Goal: Task Accomplishment & Management: Manage account settings

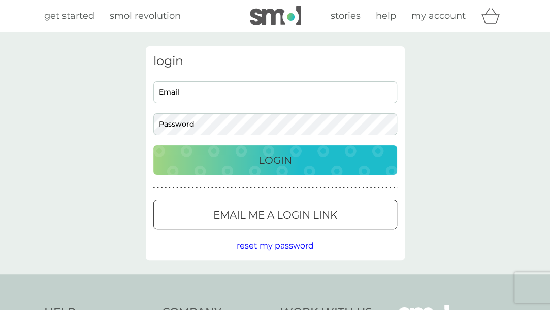
type input "[EMAIL_ADDRESS][DOMAIN_NAME]"
click at [275, 162] on p "Login" at bounding box center [274, 160] width 33 height 16
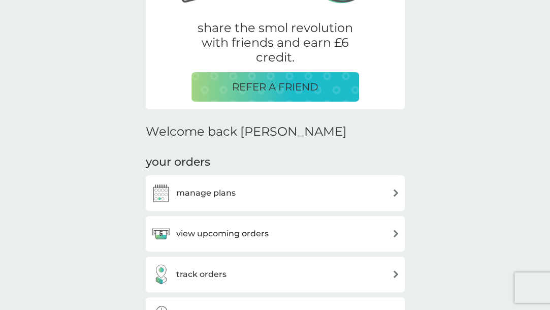
scroll to position [203, 0]
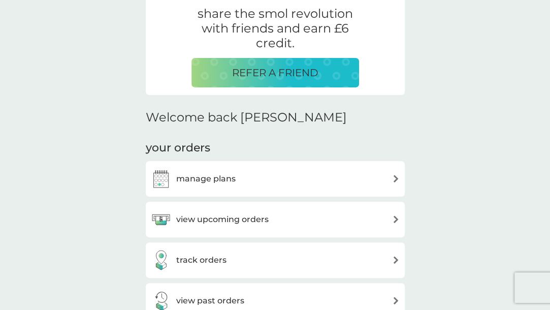
click at [263, 75] on p "REFER A FRIEND" at bounding box center [275, 72] width 86 height 16
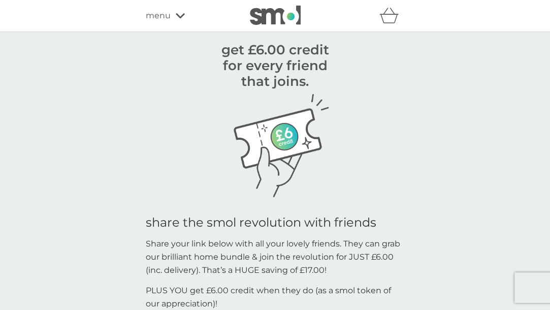
click at [152, 17] on span "menu" at bounding box center [158, 15] width 25 height 13
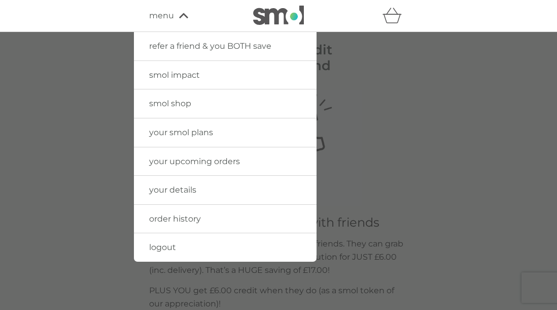
click at [182, 160] on span "your upcoming orders" at bounding box center [194, 161] width 91 height 10
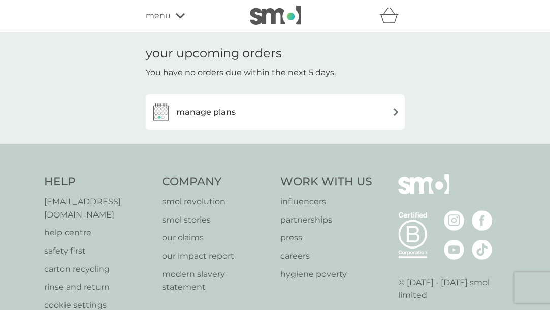
click at [345, 123] on div "manage plans" at bounding box center [275, 112] width 259 height 36
click at [181, 106] on h3 "manage plans" at bounding box center [205, 112] width 59 height 13
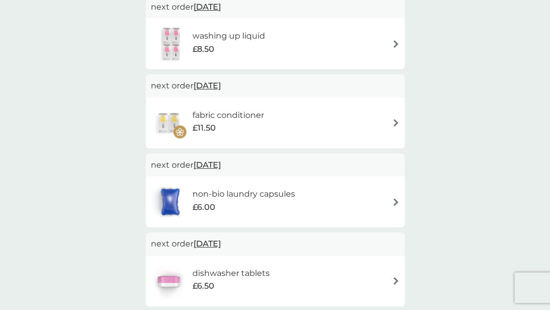
scroll to position [152, 0]
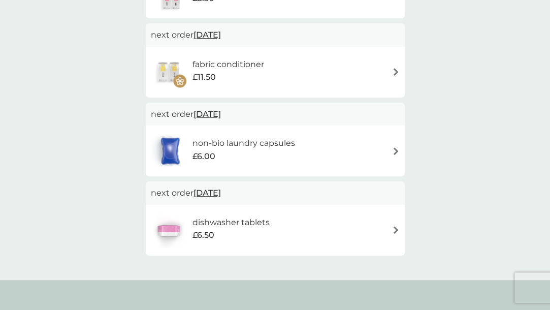
click at [221, 195] on span "15 Oct 2025" at bounding box center [206, 193] width 27 height 20
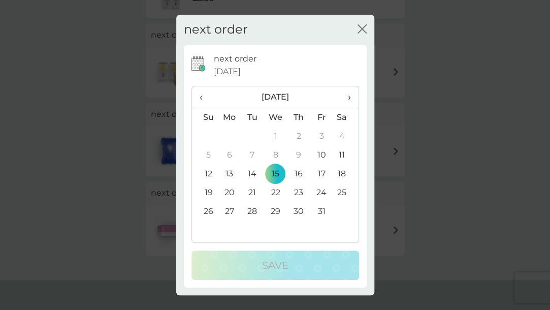
click at [320, 158] on td "10" at bounding box center [321, 155] width 23 height 19
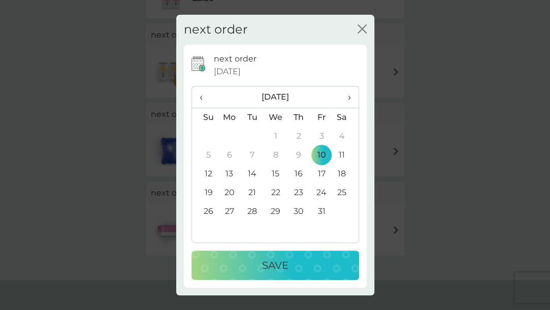
click at [278, 261] on p "Save" at bounding box center [275, 265] width 26 height 16
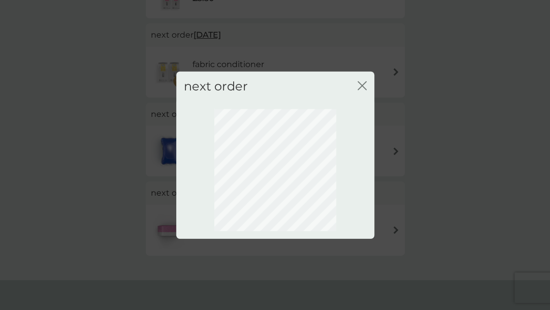
scroll to position [0, 0]
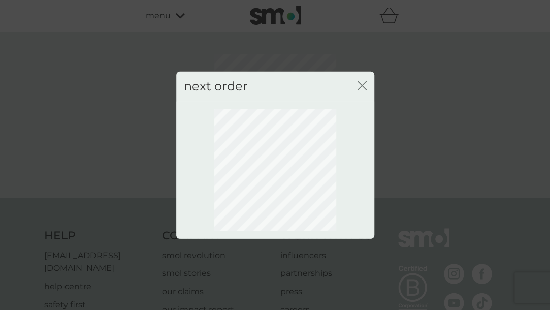
click at [361, 88] on icon "close" at bounding box center [361, 85] width 9 height 9
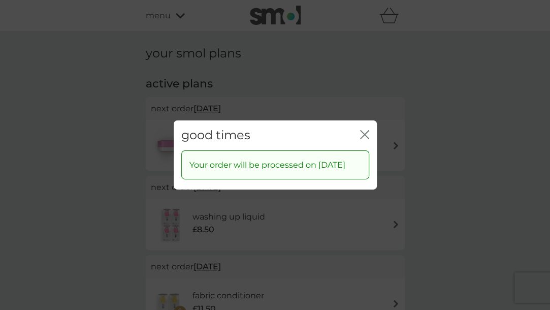
click at [364, 130] on icon "close" at bounding box center [366, 134] width 4 height 8
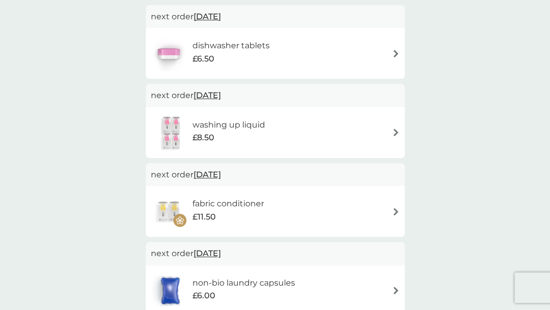
scroll to position [102, 0]
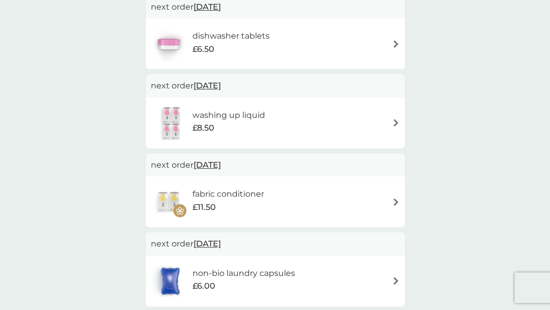
click at [221, 86] on span "15 Oct 2025" at bounding box center [206, 86] width 27 height 20
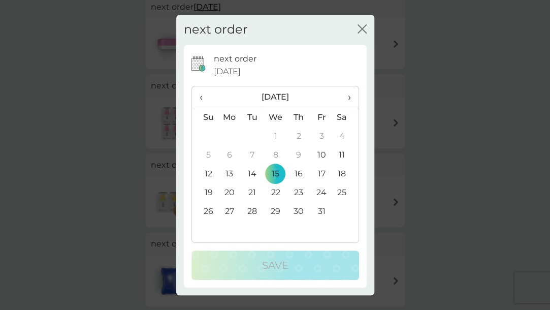
click at [348, 97] on span "›" at bounding box center [345, 96] width 10 height 21
click at [341, 214] on td "31" at bounding box center [344, 211] width 25 height 19
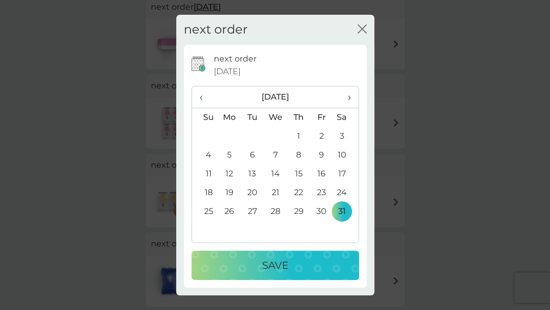
click at [265, 263] on p "Save" at bounding box center [275, 265] width 26 height 16
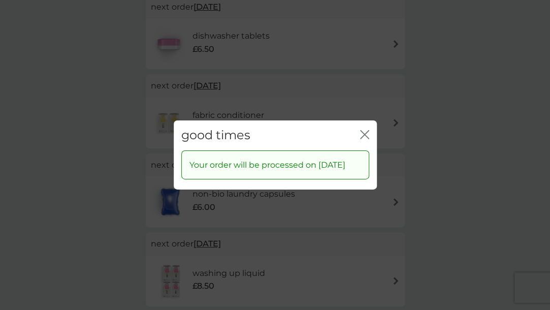
click at [366, 130] on icon "close" at bounding box center [364, 134] width 9 height 9
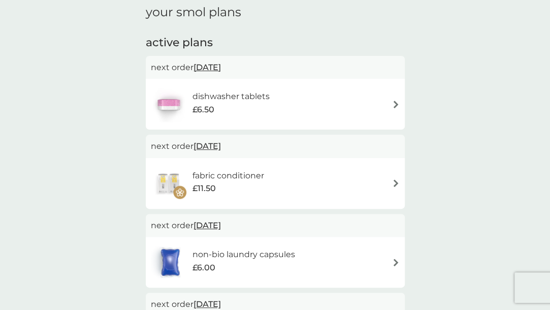
scroll to position [51, 0]
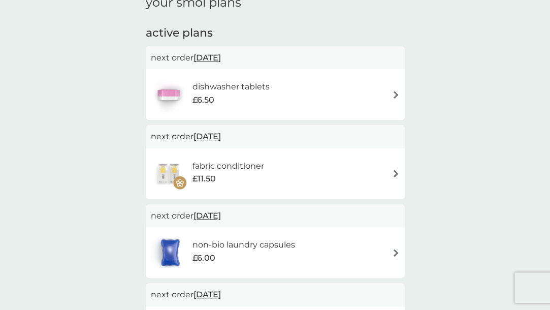
click at [221, 132] on span "15 Oct 2025" at bounding box center [206, 136] width 27 height 20
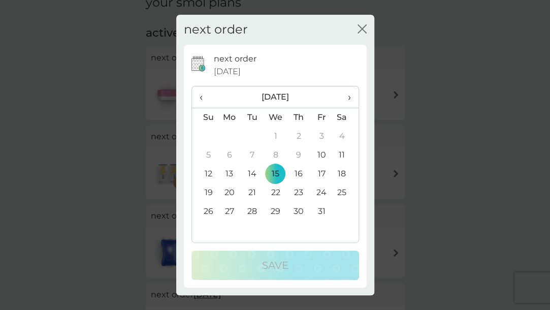
click at [347, 100] on span "›" at bounding box center [345, 96] width 10 height 21
click at [343, 211] on td "31" at bounding box center [344, 211] width 25 height 19
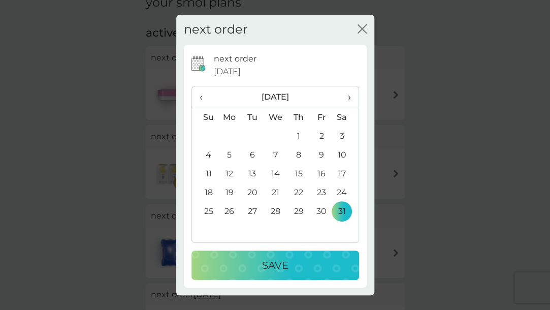
click at [269, 270] on p "Save" at bounding box center [275, 265] width 26 height 16
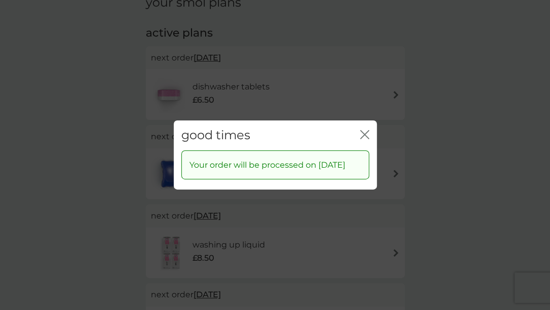
click at [361, 130] on icon "close" at bounding box center [364, 134] width 9 height 9
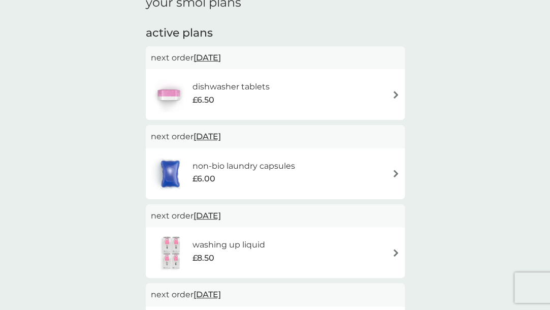
click at [393, 175] on img at bounding box center [396, 174] width 8 height 8
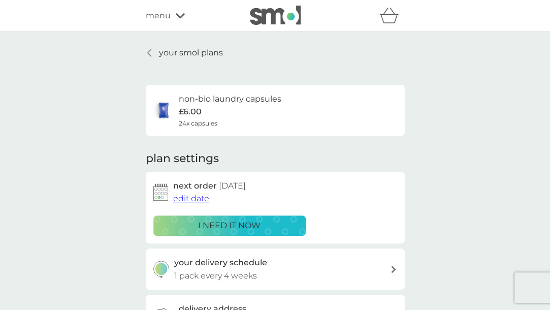
click at [226, 96] on h6 "non-bio laundry capsules" at bounding box center [230, 98] width 103 height 13
click at [191, 198] on span "edit date" at bounding box center [191, 198] width 36 height 10
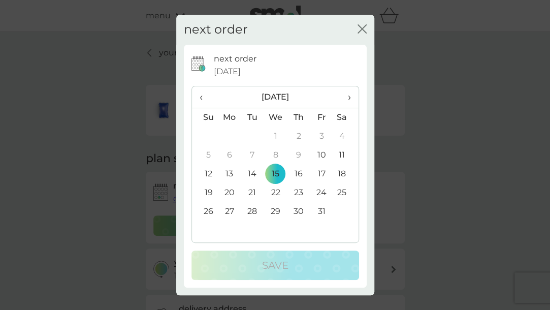
click at [349, 99] on span "›" at bounding box center [345, 96] width 10 height 21
click at [352, 93] on th "›" at bounding box center [344, 97] width 25 height 22
click at [341, 214] on td "31" at bounding box center [344, 211] width 25 height 19
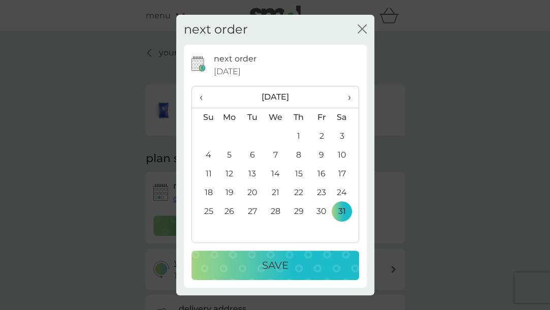
click at [282, 271] on p "Save" at bounding box center [275, 265] width 26 height 16
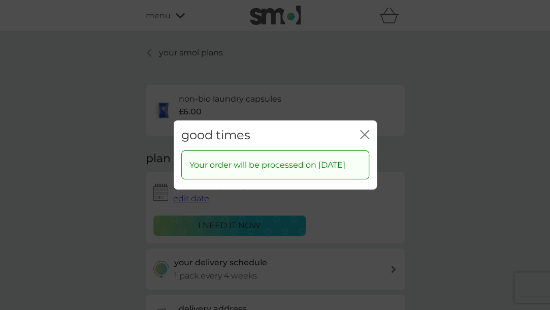
click at [369, 124] on div "good times close" at bounding box center [275, 135] width 203 height 30
click at [365, 131] on icon "close" at bounding box center [364, 134] width 9 height 9
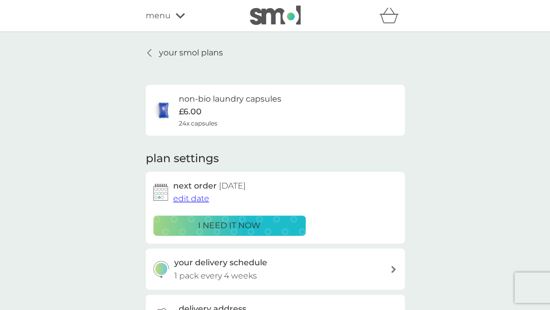
click at [203, 226] on p "i need it now" at bounding box center [229, 225] width 62 height 13
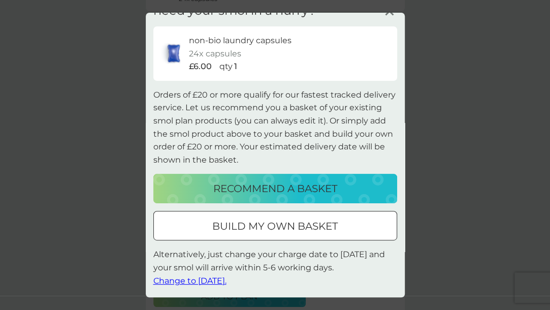
scroll to position [152, 0]
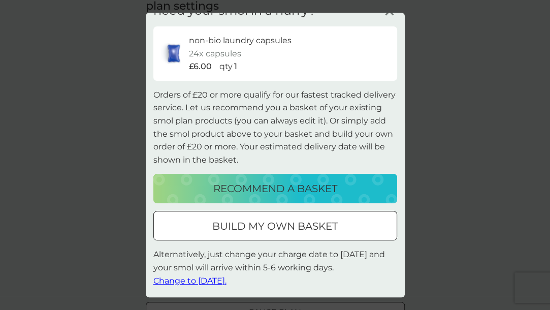
click at [205, 281] on span "Change to tomorrow." at bounding box center [189, 281] width 73 height 10
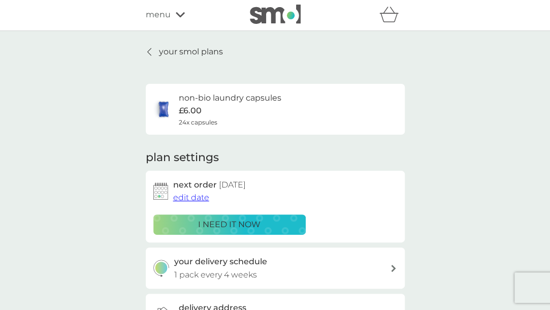
scroll to position [0, 0]
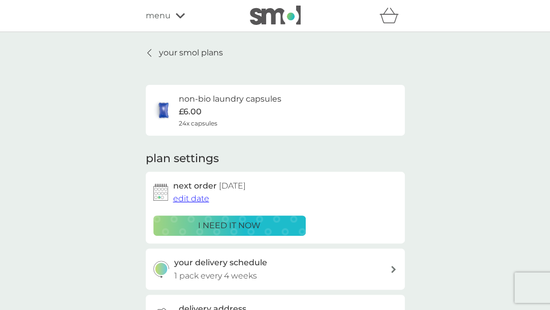
click at [175, 54] on p "your smol plans" at bounding box center [191, 52] width 64 height 13
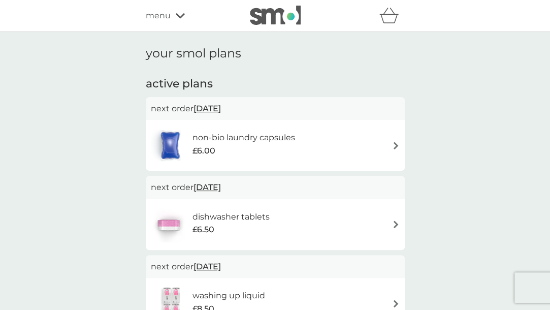
click at [167, 16] on span "menu" at bounding box center [158, 15] width 25 height 13
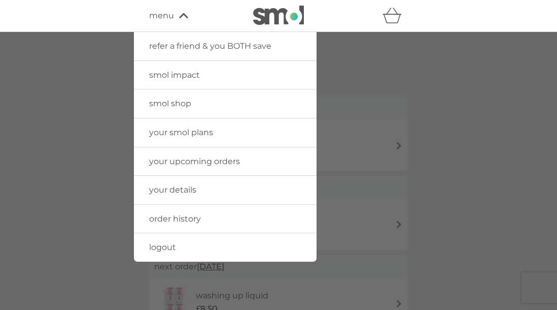
click at [159, 104] on span "smol shop" at bounding box center [170, 103] width 42 height 10
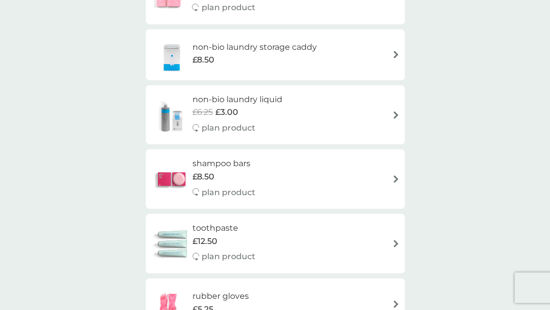
scroll to position [1167, 0]
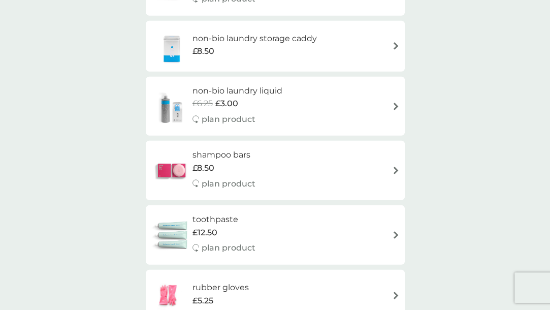
click at [244, 91] on h6 "non-bio laundry liquid" at bounding box center [237, 90] width 90 height 13
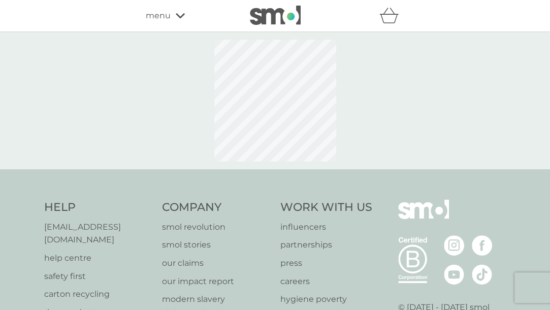
select select "91"
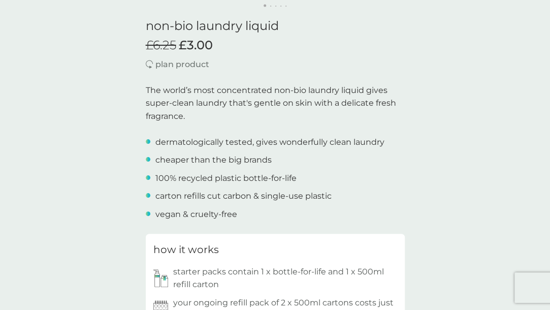
scroll to position [51, 0]
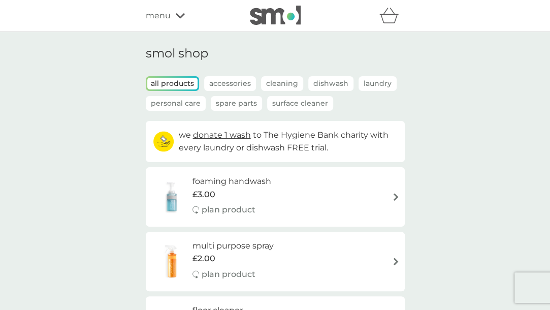
click at [163, 11] on span "menu" at bounding box center [158, 15] width 25 height 13
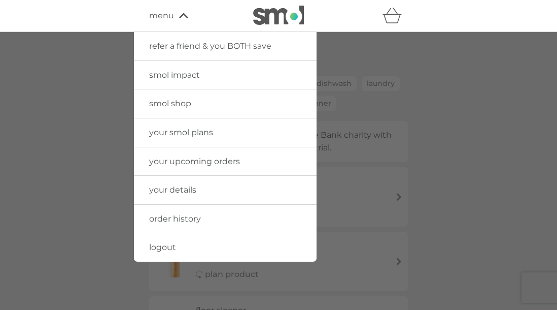
click at [159, 185] on span "your details" at bounding box center [172, 190] width 47 height 10
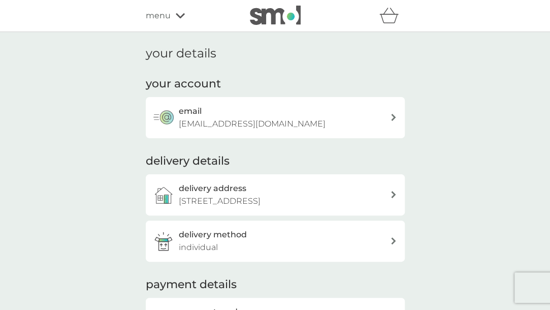
scroll to position [152, 0]
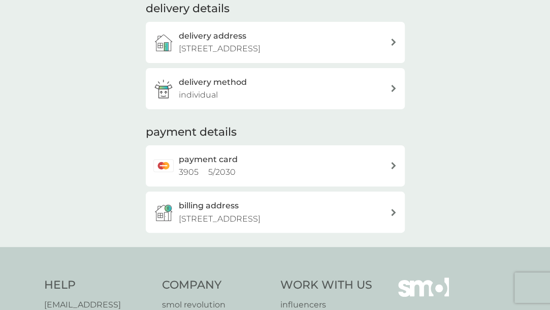
click at [392, 91] on icon at bounding box center [393, 88] width 5 height 7
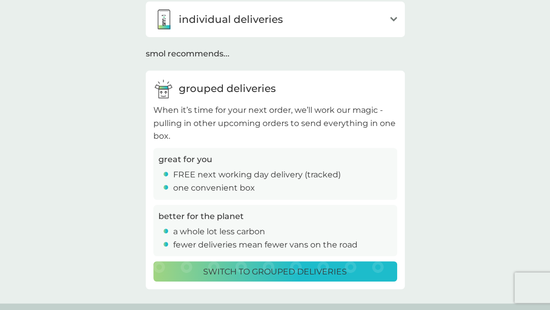
scroll to position [102, 0]
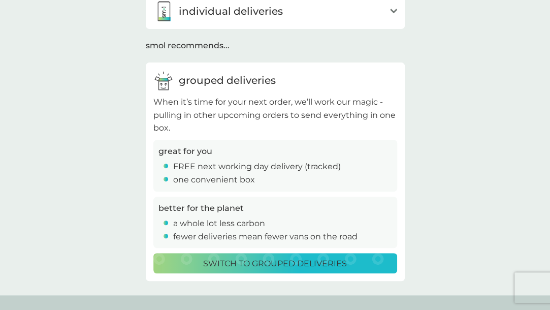
click at [394, 13] on icon "open" at bounding box center [393, 11] width 7 height 5
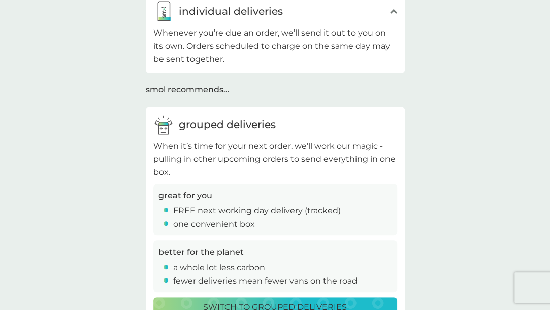
scroll to position [0, 0]
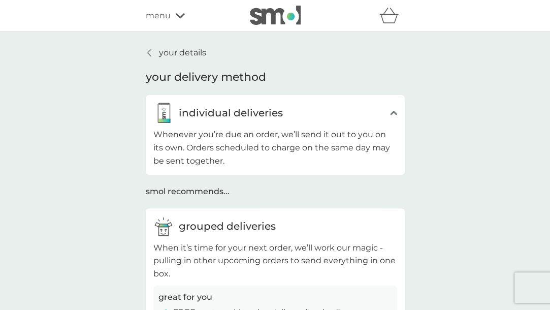
drag, startPoint x: 159, startPoint y: 50, endPoint x: 143, endPoint y: 57, distance: 17.7
click at [159, 50] on p "your details" at bounding box center [182, 52] width 47 height 13
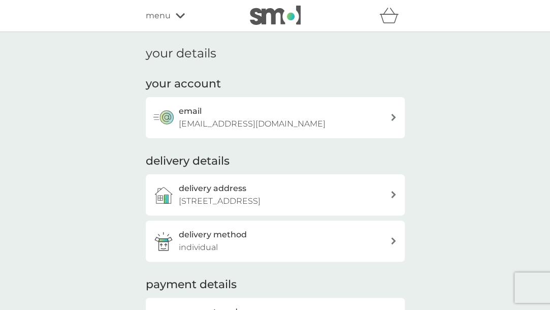
scroll to position [102, 0]
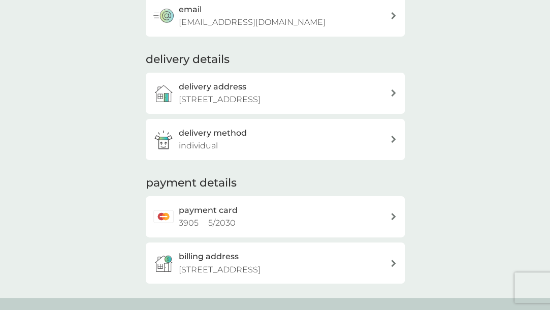
click at [228, 152] on div "delivery method individual" at bounding box center [284, 139] width 211 height 26
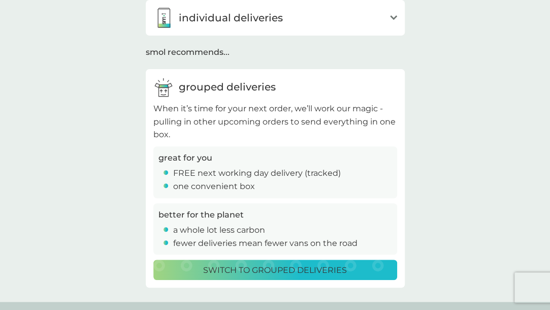
scroll to position [254, 0]
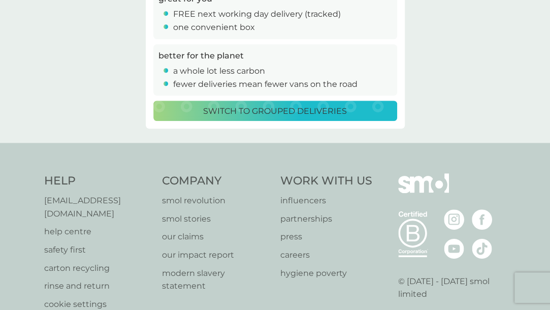
click at [279, 113] on p "Switch to grouped deliveries" at bounding box center [275, 111] width 144 height 13
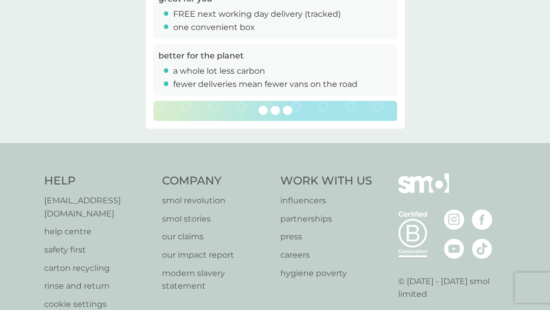
scroll to position [252, 0]
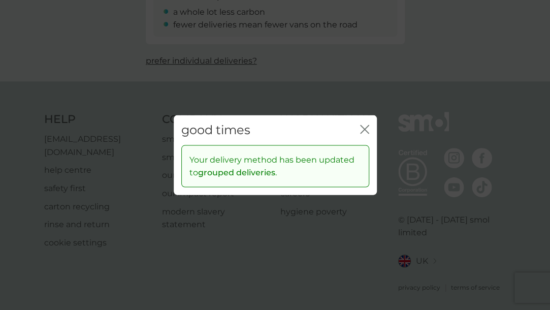
click at [361, 130] on icon "close" at bounding box center [364, 129] width 9 height 9
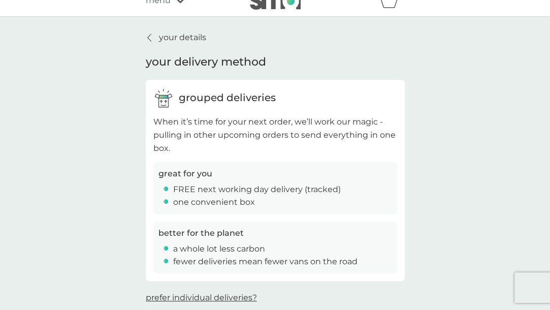
scroll to position [0, 0]
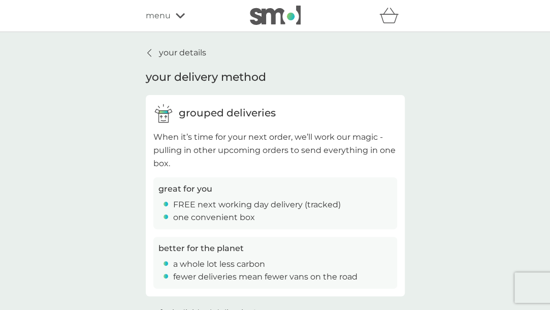
click at [171, 54] on p "your details" at bounding box center [182, 52] width 47 height 13
